Goal: Task Accomplishment & Management: Use online tool/utility

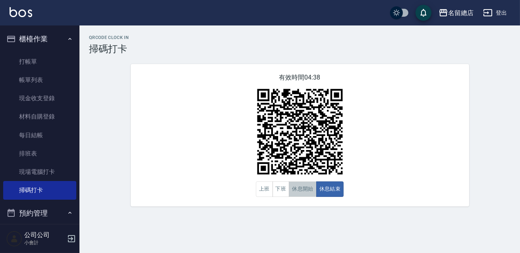
click at [309, 186] on button "休息開始" at bounding box center [303, 188] width 28 height 15
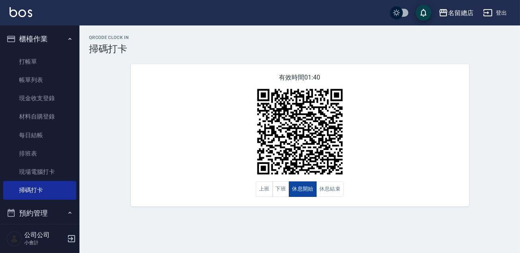
click at [309, 186] on button "休息開始" at bounding box center [303, 188] width 28 height 15
click at [318, 189] on button "休息結束" at bounding box center [330, 188] width 28 height 15
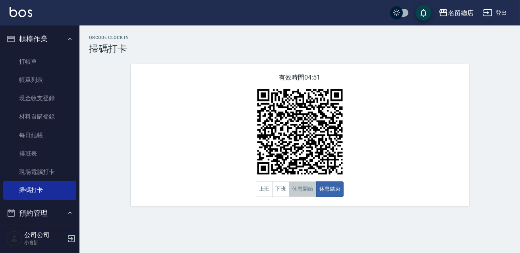
click at [308, 190] on button "休息開始" at bounding box center [303, 188] width 28 height 15
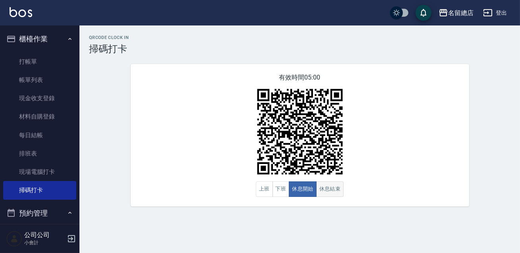
click at [322, 190] on button "休息結束" at bounding box center [330, 188] width 28 height 15
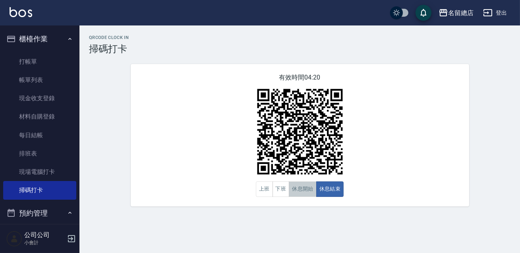
click at [304, 188] on button "休息開始" at bounding box center [303, 188] width 28 height 15
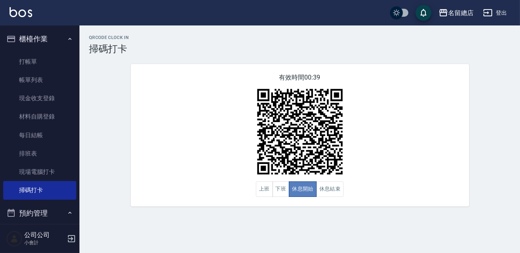
drag, startPoint x: 304, startPoint y: 188, endPoint x: 488, endPoint y: 229, distance: 188.8
click at [304, 188] on button "休息開始" at bounding box center [303, 188] width 28 height 15
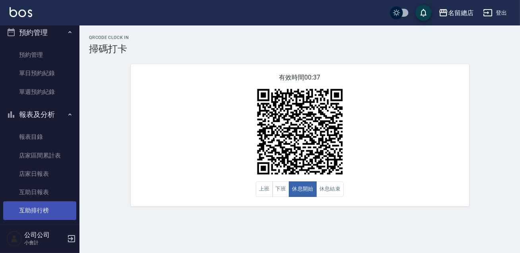
scroll to position [217, 0]
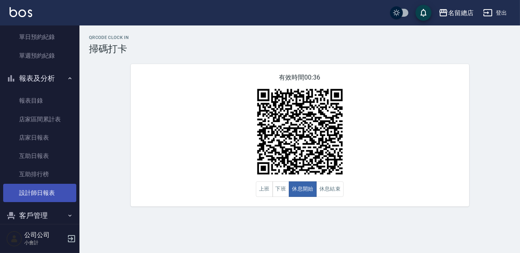
click at [42, 186] on link "設計師日報表" at bounding box center [39, 193] width 73 height 18
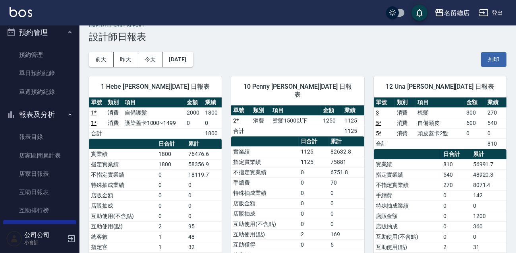
scroll to position [217, 0]
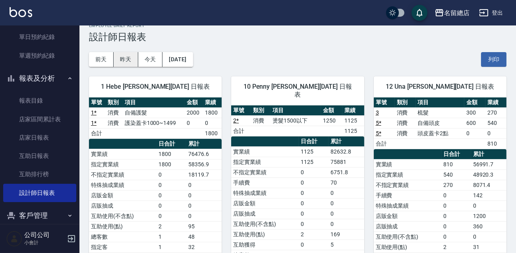
click at [132, 53] on button "昨天" at bounding box center [126, 59] width 25 height 15
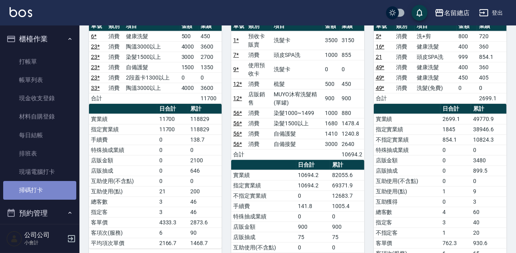
click at [55, 188] on link "掃碼打卡" at bounding box center [39, 190] width 73 height 18
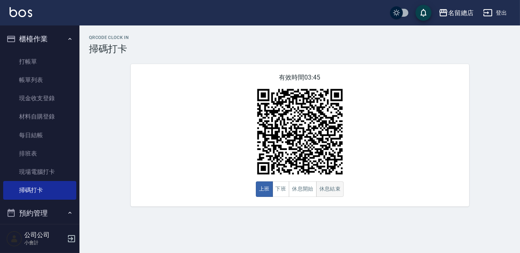
click at [341, 193] on button "休息結束" at bounding box center [330, 188] width 28 height 15
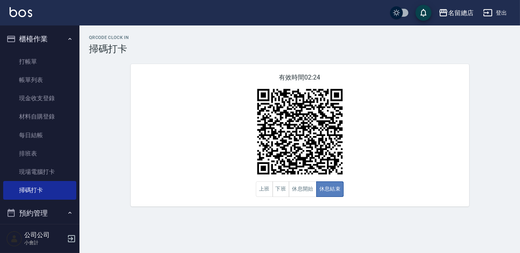
click at [340, 193] on button "休息結束" at bounding box center [330, 188] width 28 height 15
click at [502, 81] on div "QRcode Clock In 掃碼打卡 有效時間 02:19 上班 下班 休息開始 休息結束" at bounding box center [299, 120] width 441 height 171
